Goal: Task Accomplishment & Management: Manage account settings

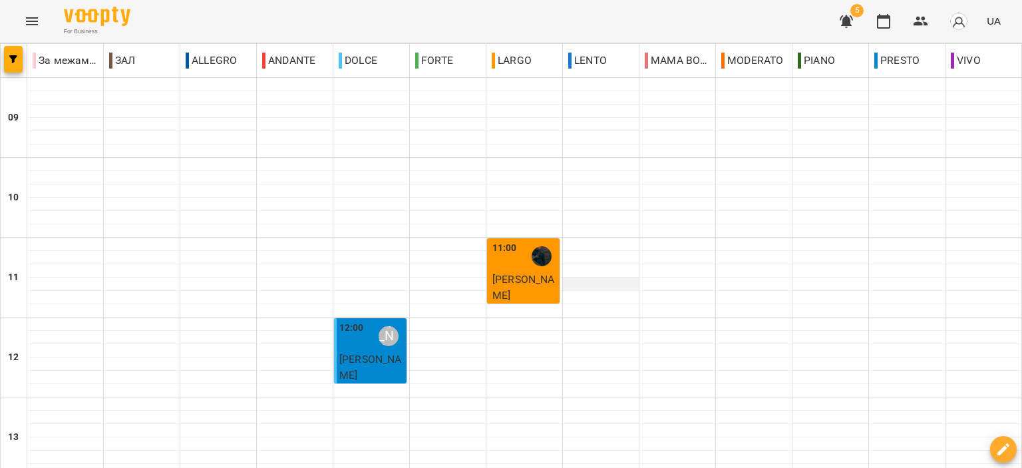
scroll to position [656, 0]
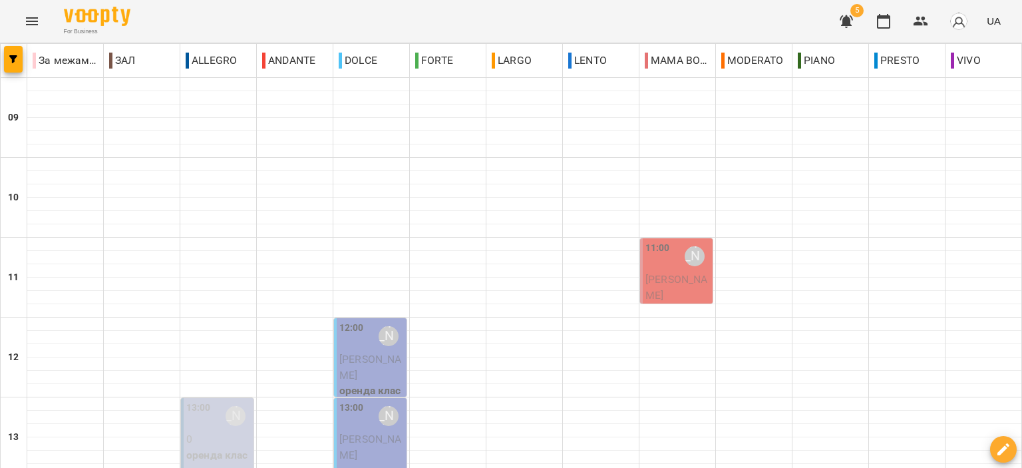
scroll to position [67, 0]
click at [671, 272] on p "[PERSON_NAME]" at bounding box center [678, 287] width 65 height 31
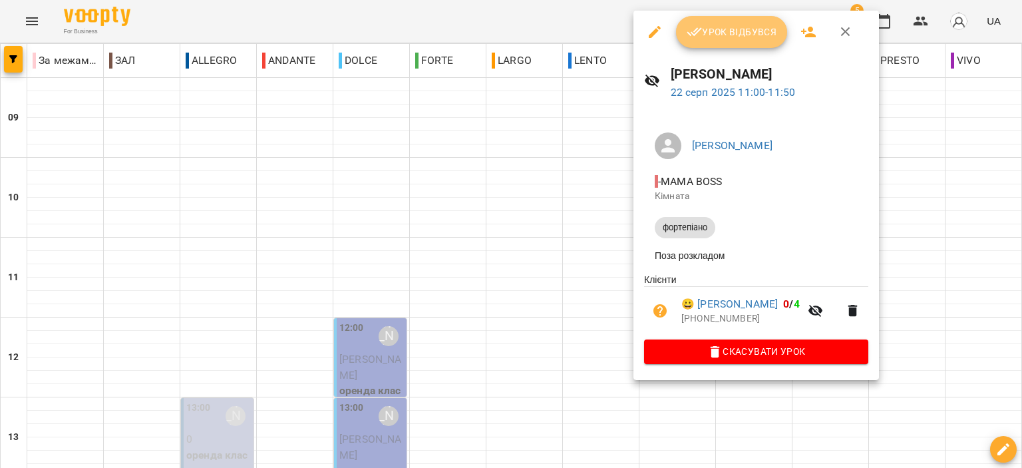
click at [697, 29] on icon "button" at bounding box center [694, 32] width 15 height 9
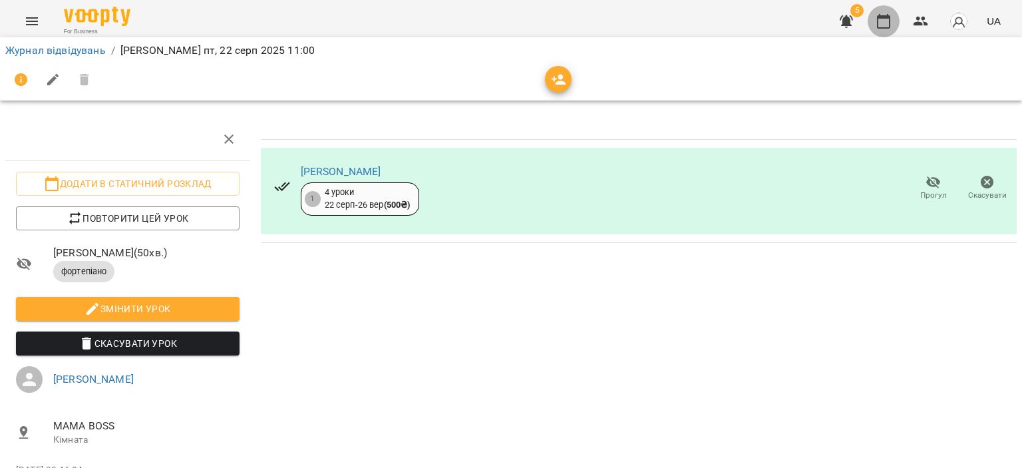
click at [889, 16] on icon "button" at bounding box center [883, 21] width 13 height 15
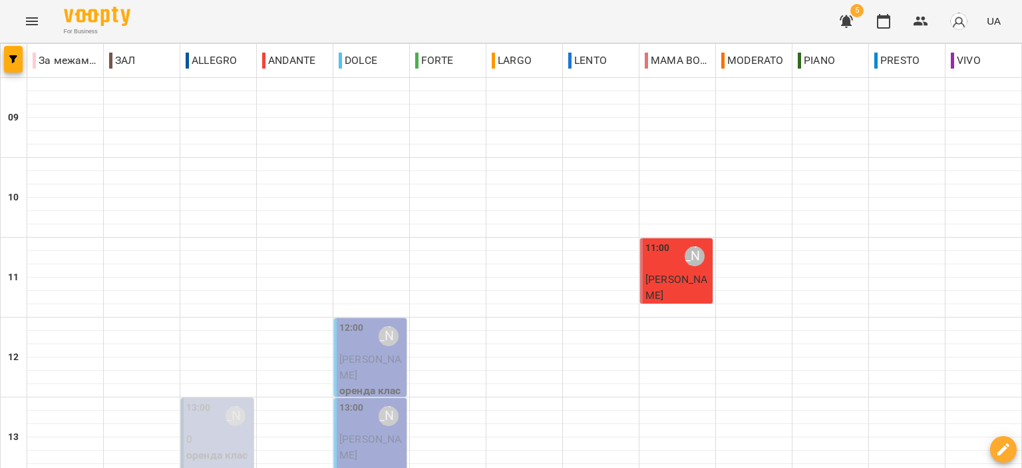
scroll to position [200, 0]
click at [224, 447] on p "оренда класу" at bounding box center [218, 462] width 65 height 31
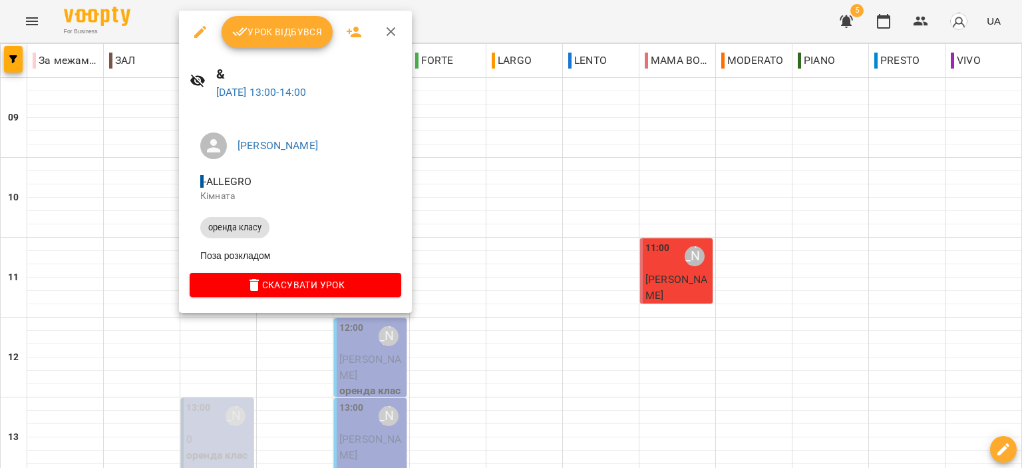
click at [385, 26] on icon "button" at bounding box center [391, 32] width 16 height 16
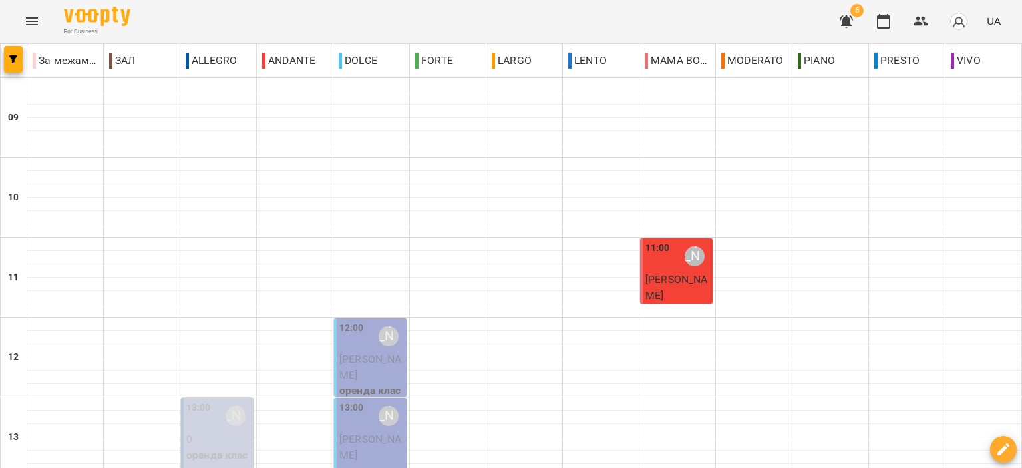
click at [354, 401] on div "13:00" at bounding box center [351, 416] width 25 height 31
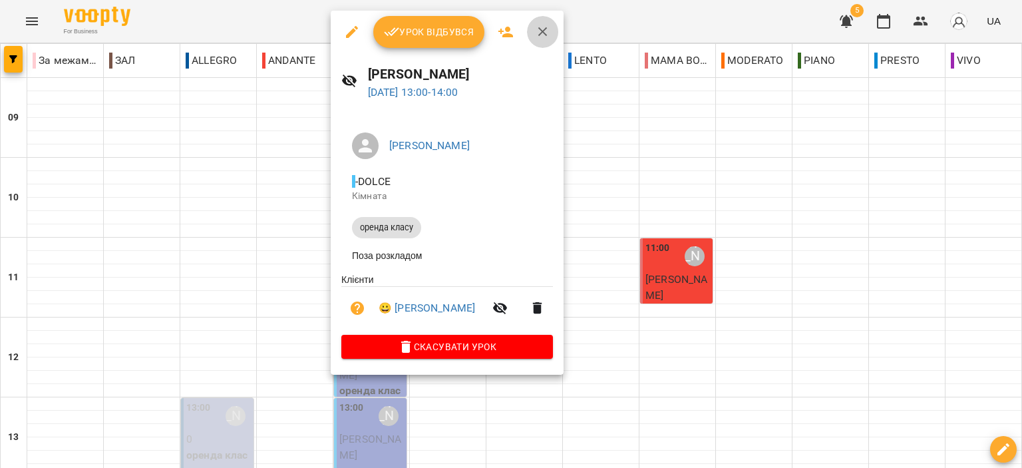
click at [540, 27] on icon "button" at bounding box center [543, 32] width 16 height 16
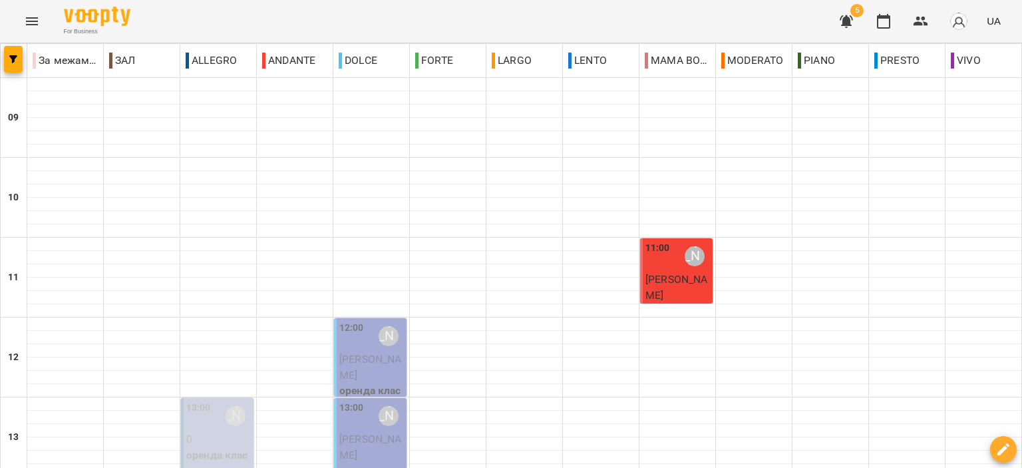
click at [361, 353] on span "[PERSON_NAME]" at bounding box center [370, 367] width 62 height 29
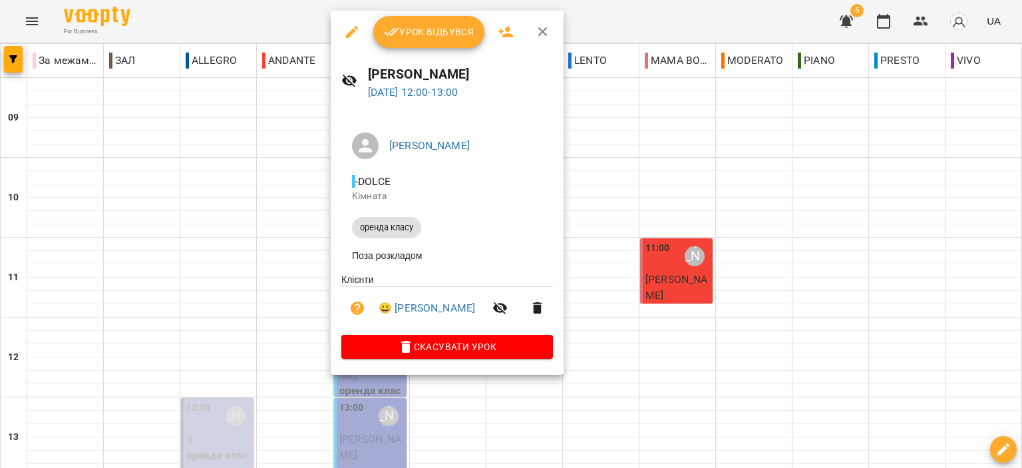
click at [535, 34] on icon "button" at bounding box center [543, 32] width 16 height 16
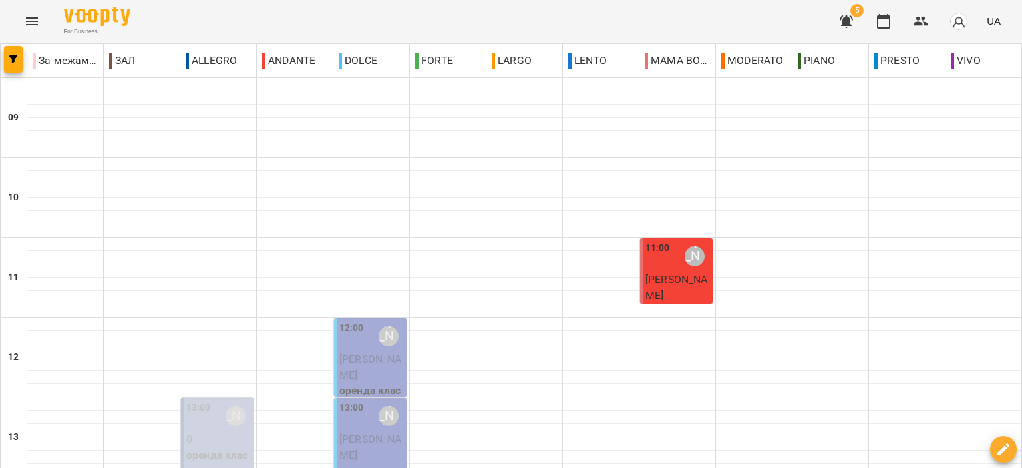
scroll to position [656, 0]
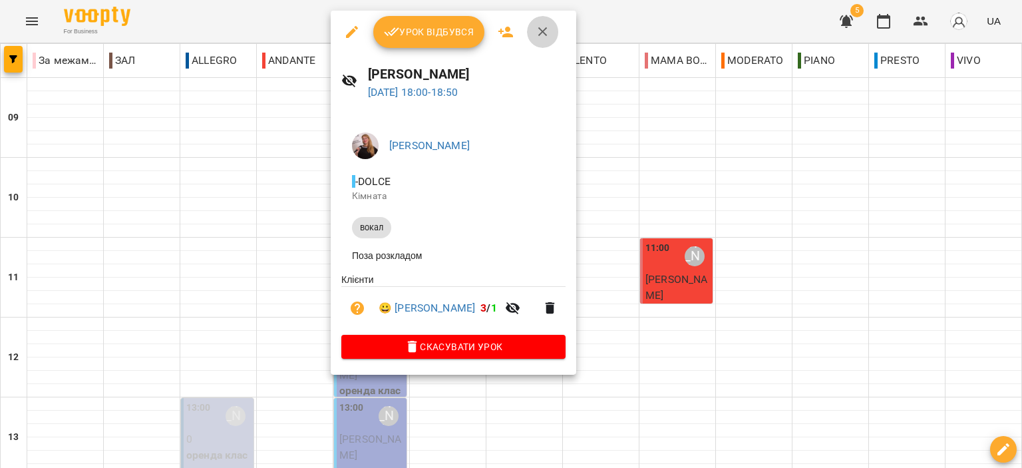
click at [538, 45] on button "button" at bounding box center [543, 32] width 32 height 32
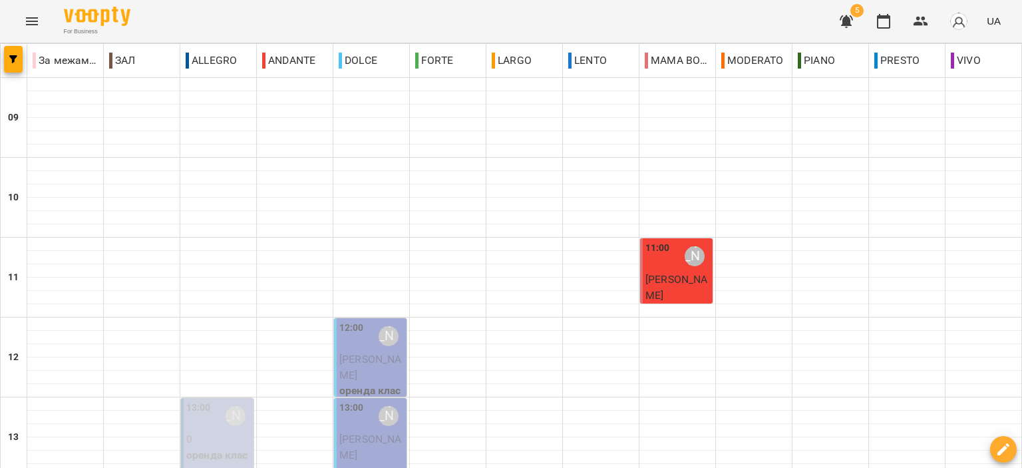
scroll to position [200, 0]
click at [353, 353] on span "[PERSON_NAME]" at bounding box center [370, 367] width 62 height 29
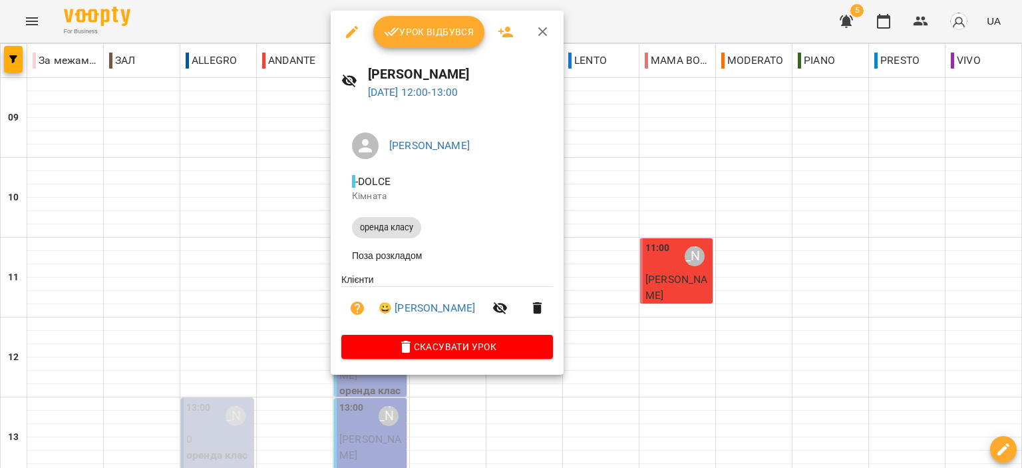
click at [431, 25] on span "Урок відбувся" at bounding box center [429, 32] width 91 height 16
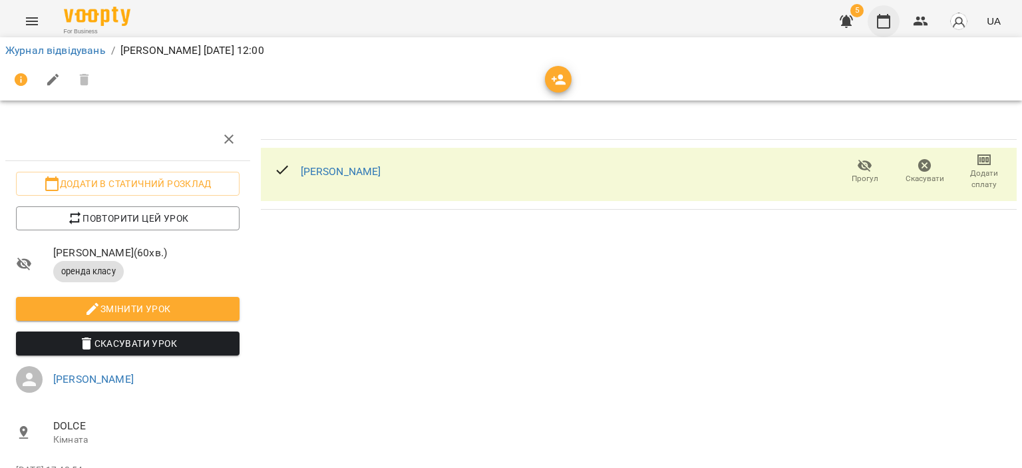
click at [888, 21] on icon "button" at bounding box center [884, 21] width 16 height 16
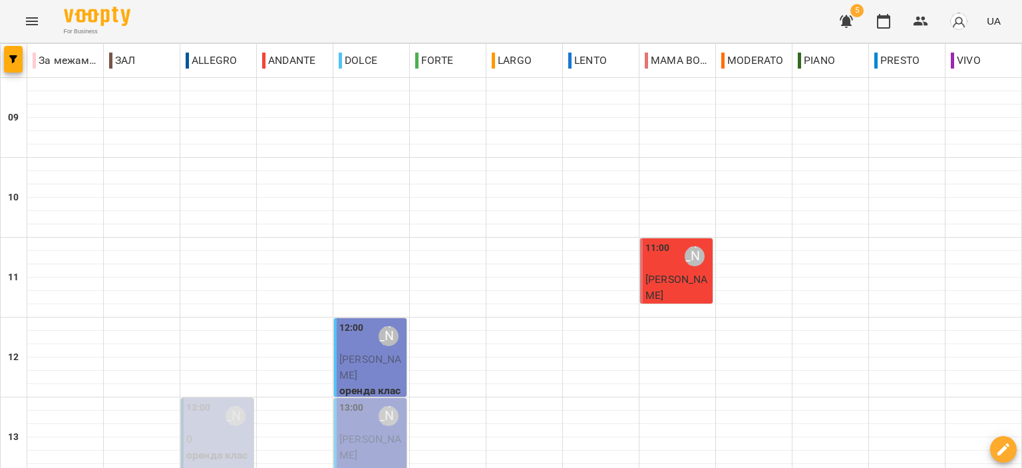
scroll to position [200, 0]
click at [222, 431] on p "0" at bounding box center [218, 439] width 65 height 16
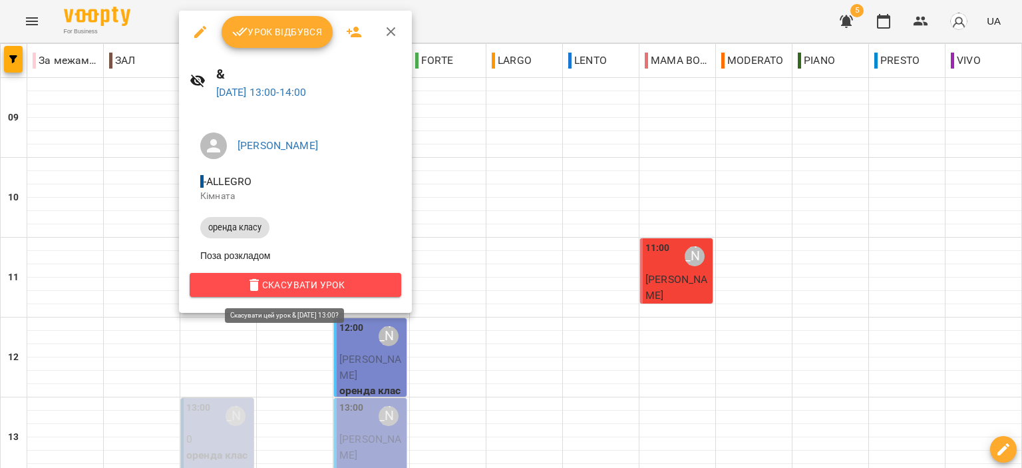
click at [343, 290] on span "Скасувати Урок" at bounding box center [295, 285] width 190 height 16
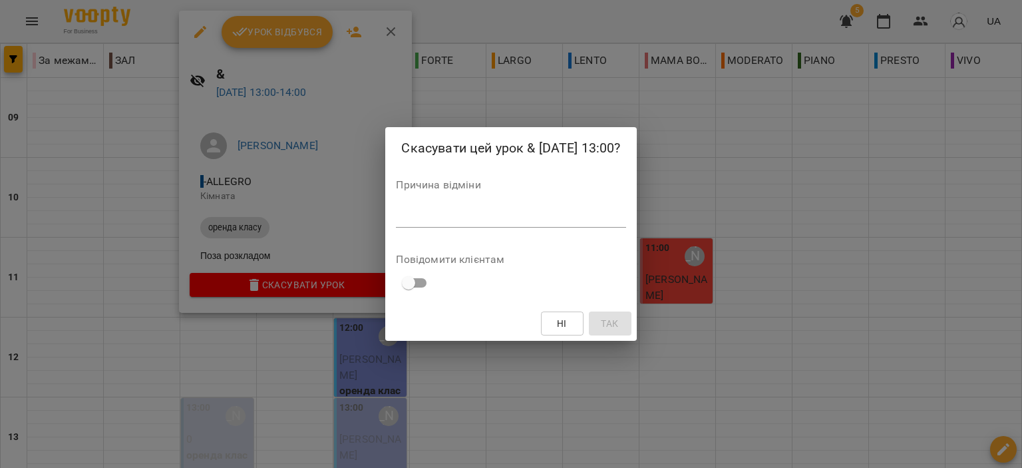
click at [530, 207] on div "*" at bounding box center [511, 216] width 230 height 21
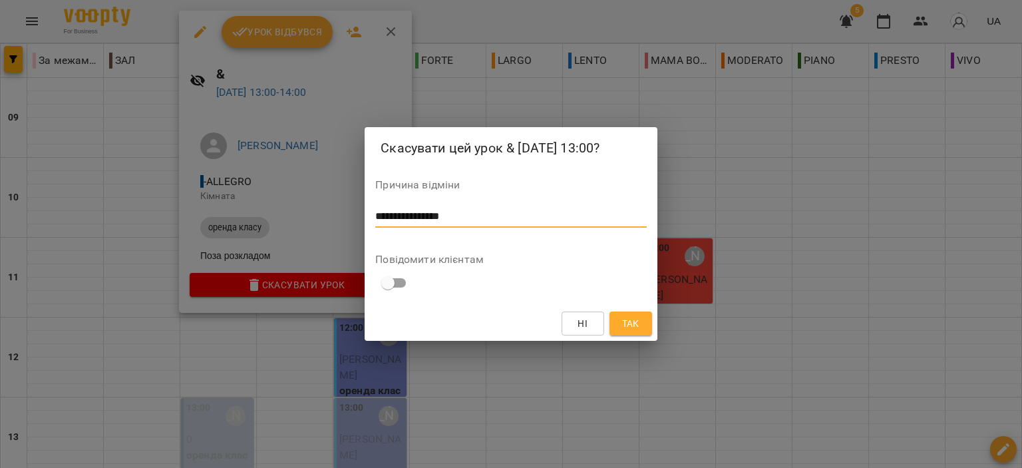
type textarea "**********"
click at [626, 321] on span "Так" at bounding box center [630, 323] width 17 height 16
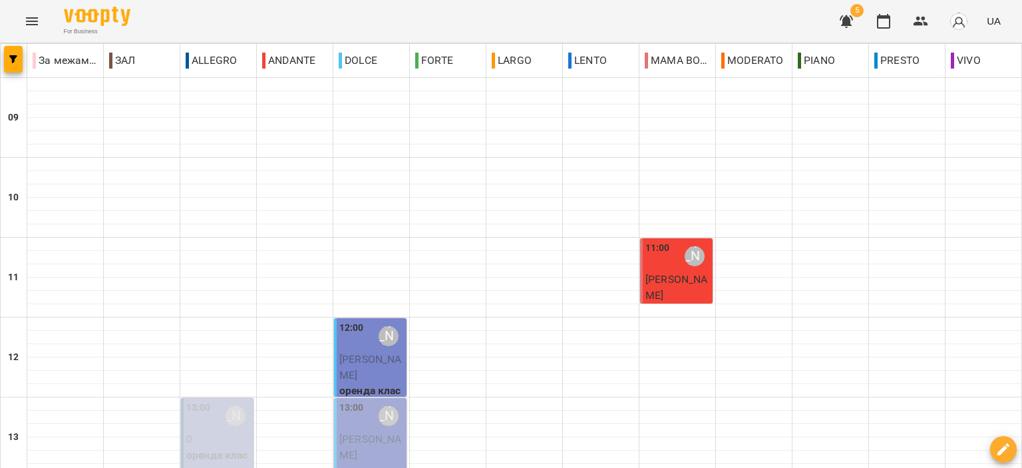
click at [199, 431] on p "0" at bounding box center [218, 439] width 65 height 16
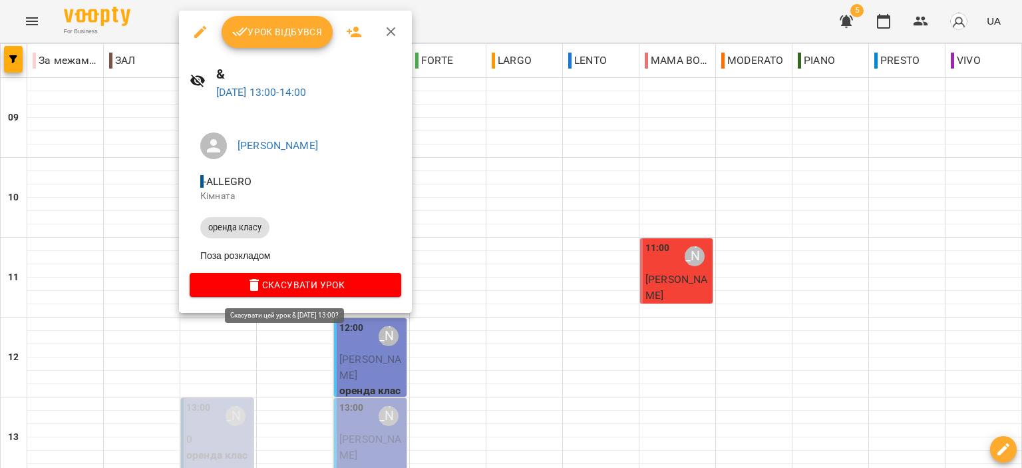
click at [292, 284] on span "Скасувати Урок" at bounding box center [295, 285] width 190 height 16
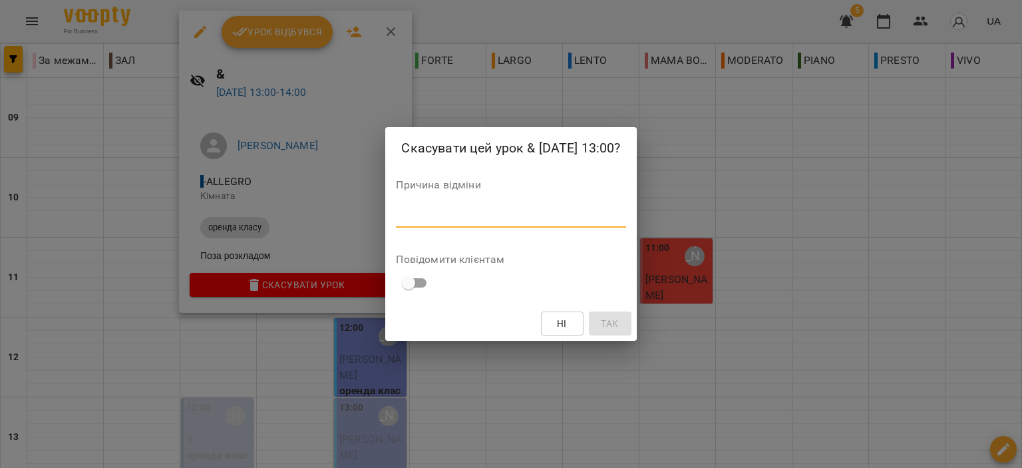
click at [564, 212] on textarea at bounding box center [511, 216] width 230 height 13
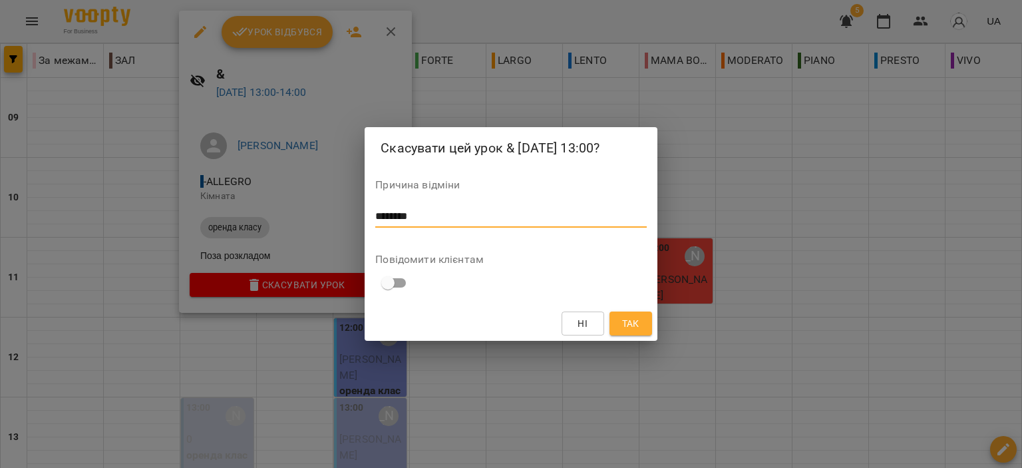
type textarea "********"
click at [624, 335] on div "Ні Так" at bounding box center [511, 323] width 292 height 35
click at [625, 326] on span "Так" at bounding box center [630, 323] width 17 height 16
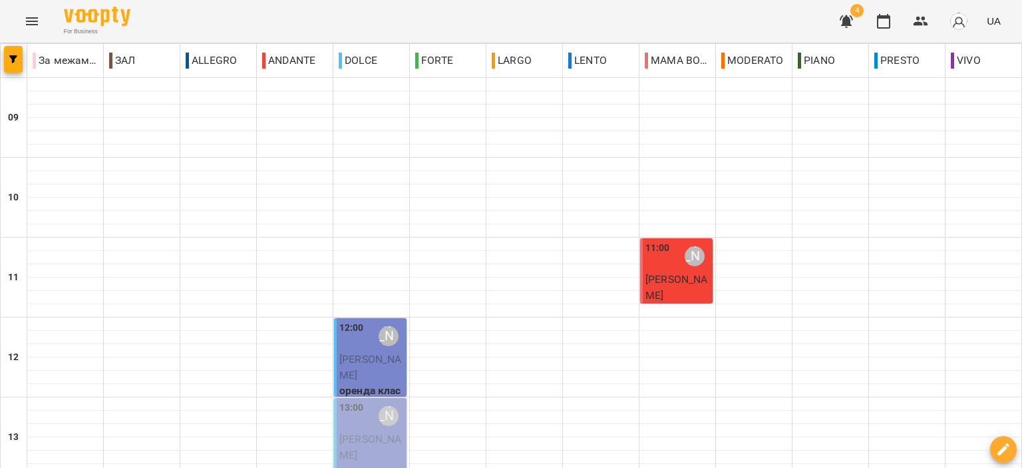
click at [849, 11] on button "button" at bounding box center [847, 21] width 32 height 32
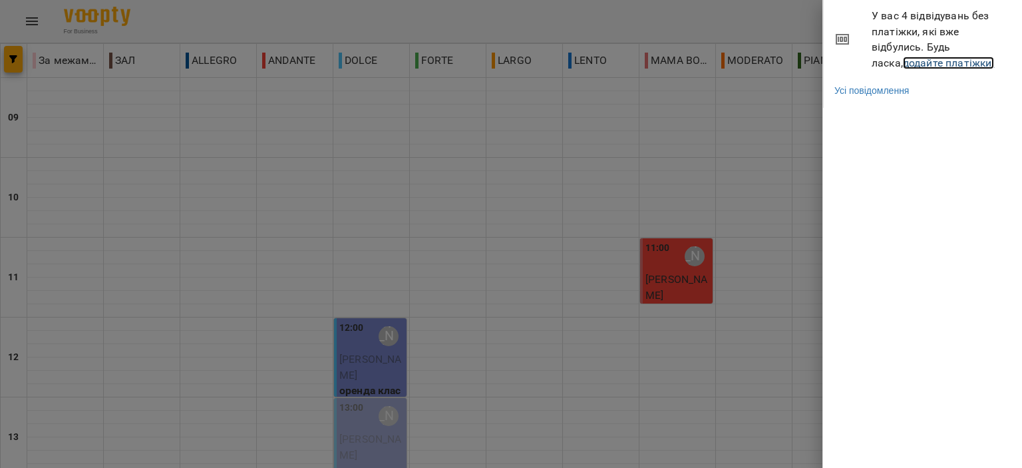
click at [931, 66] on link "додайте платіжки!" at bounding box center [949, 63] width 92 height 13
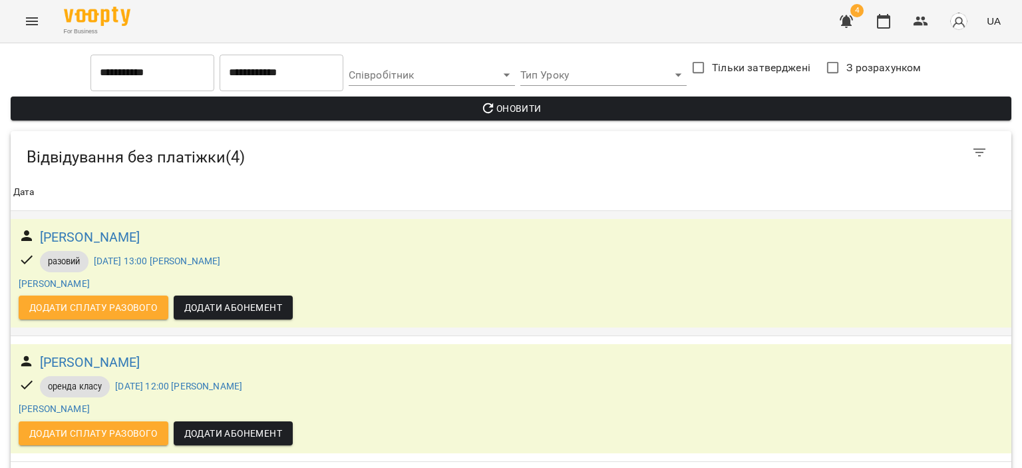
click at [128, 310] on span "Додати сплату разового" at bounding box center [93, 307] width 128 height 16
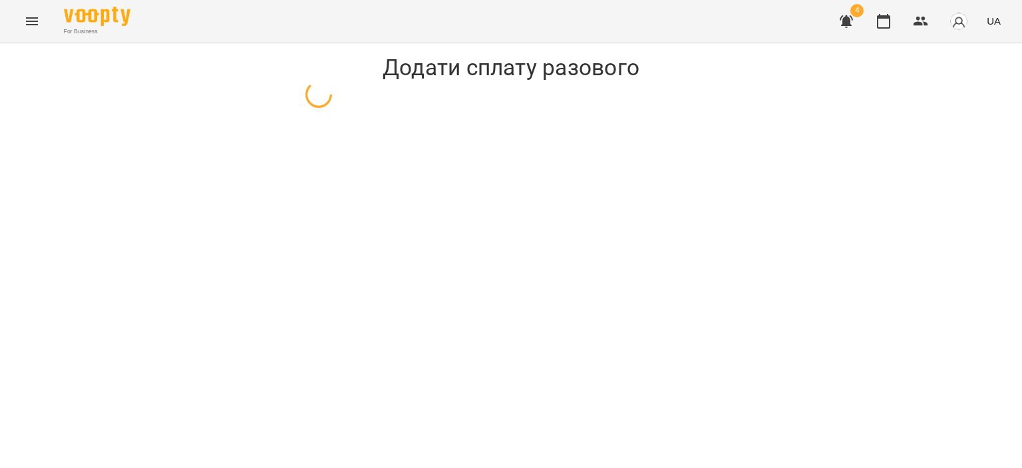
select select "*******"
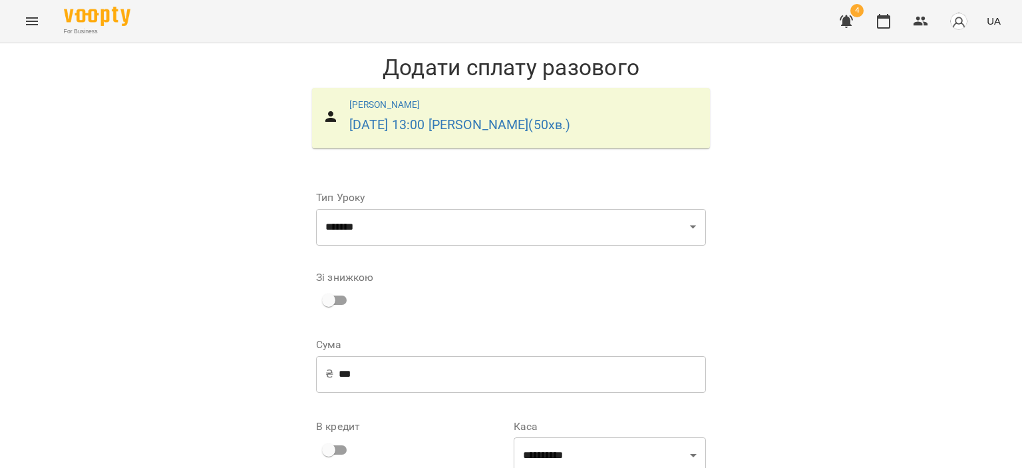
scroll to position [170, 0]
click at [585, 437] on select "**********" at bounding box center [610, 455] width 192 height 37
select select "****"
click at [514, 437] on select "**********" at bounding box center [610, 455] width 192 height 37
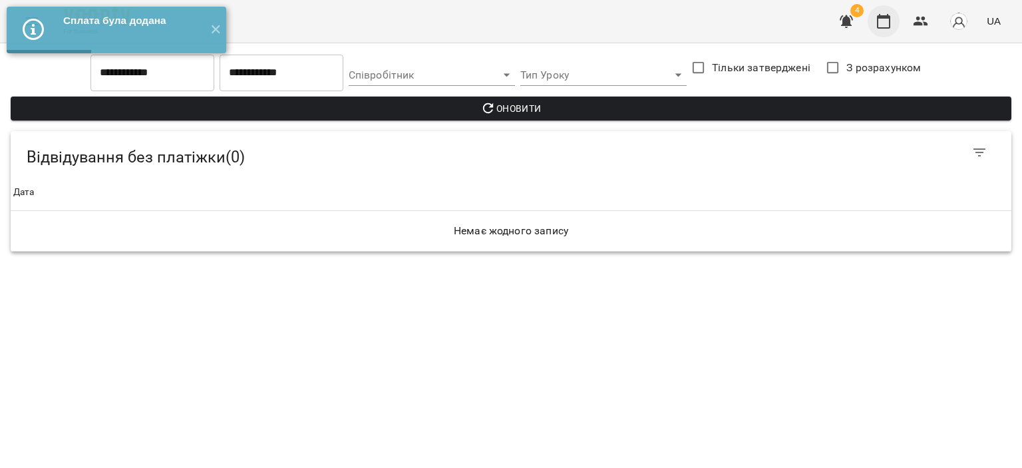
click at [888, 19] on icon "button" at bounding box center [884, 21] width 16 height 16
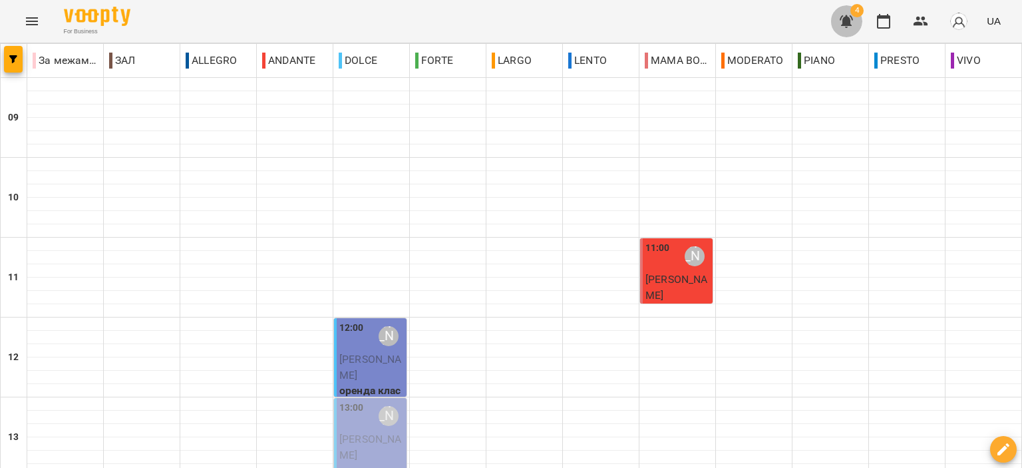
click at [848, 21] on icon "button" at bounding box center [846, 21] width 13 height 13
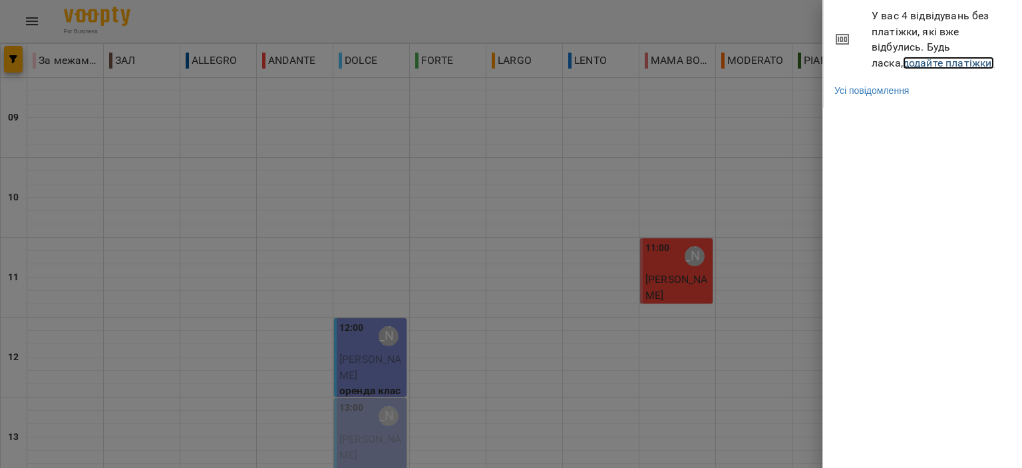
click at [903, 66] on link "додайте платіжки!" at bounding box center [949, 63] width 92 height 13
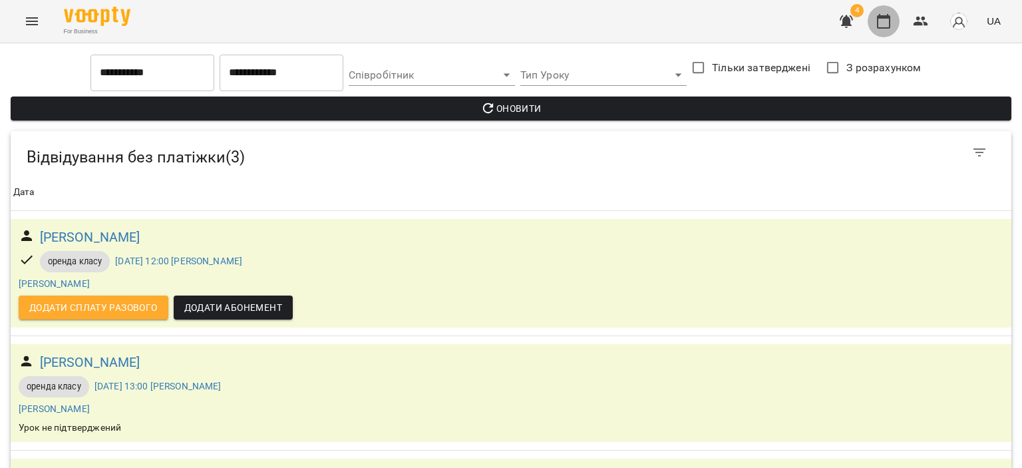
click at [881, 27] on icon "button" at bounding box center [883, 21] width 13 height 15
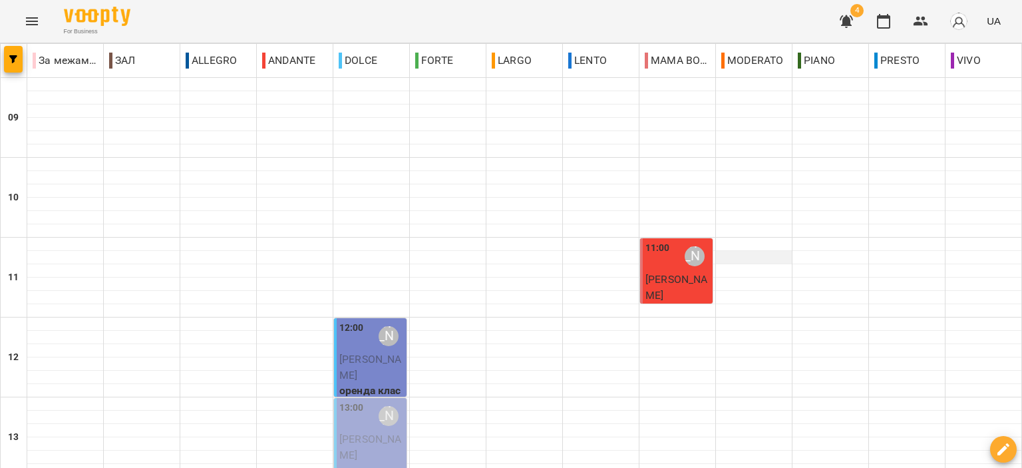
scroll to position [133, 0]
